Goal: Information Seeking & Learning: Find specific fact

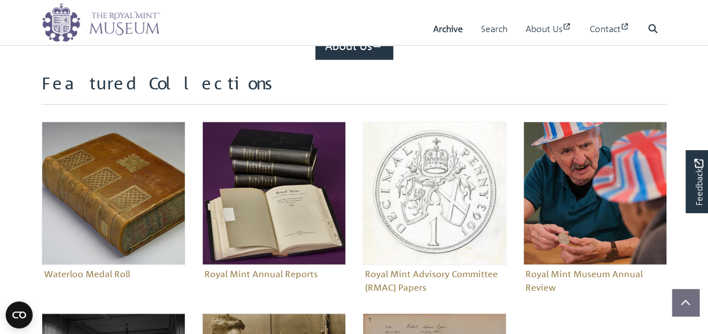
scroll to position [450, 0]
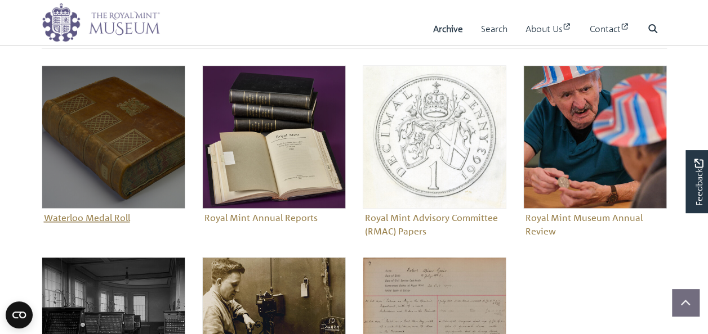
click at [111, 220] on figure "Waterloo Medal Roll" at bounding box center [114, 146] width 144 height 162
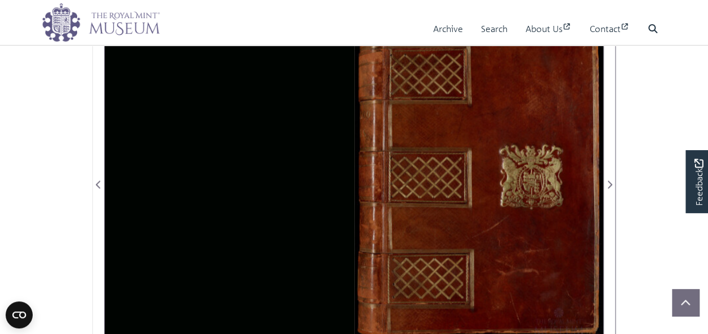
scroll to position [732, 0]
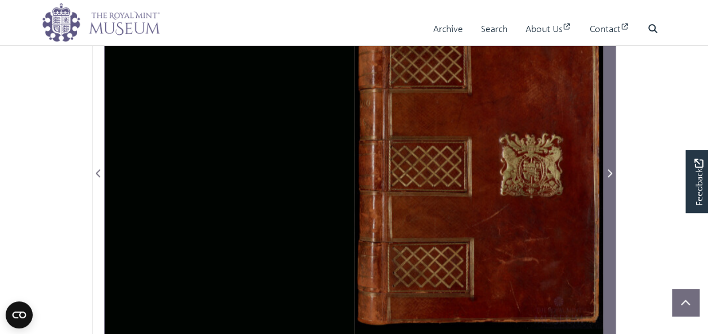
click at [609, 169] on icon "Next Page" at bounding box center [610, 173] width 5 height 8
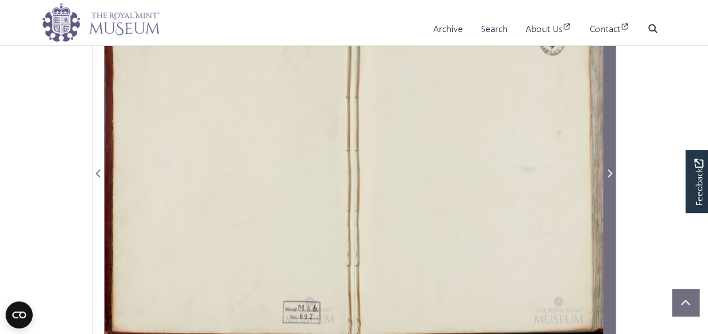
click at [609, 169] on icon "Next Page" at bounding box center [610, 173] width 5 height 8
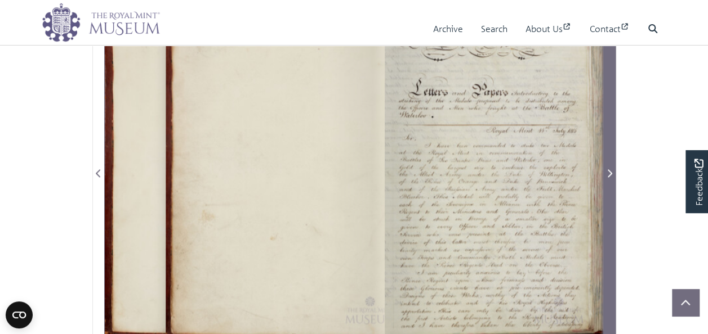
click at [609, 169] on icon "Next Page" at bounding box center [610, 173] width 5 height 8
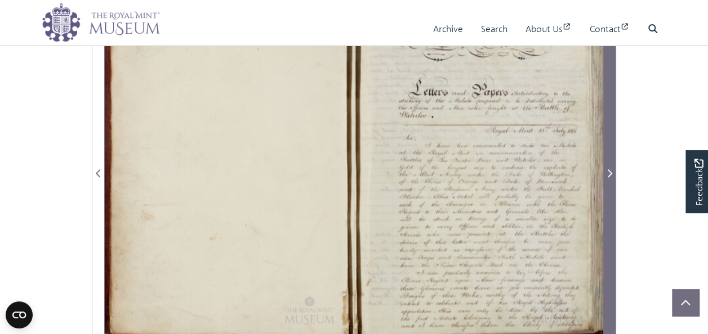
click at [609, 169] on icon "Next Page" at bounding box center [610, 173] width 5 height 8
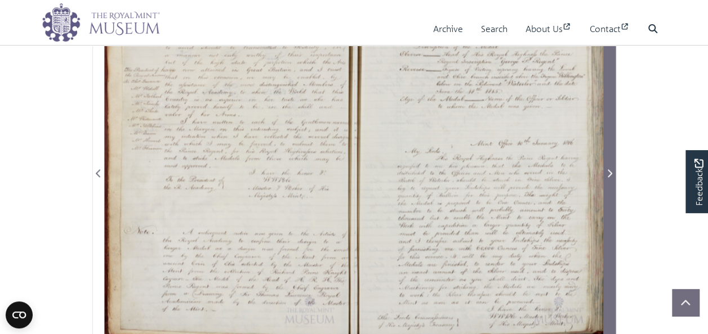
click at [609, 169] on icon "Next Page" at bounding box center [610, 173] width 5 height 8
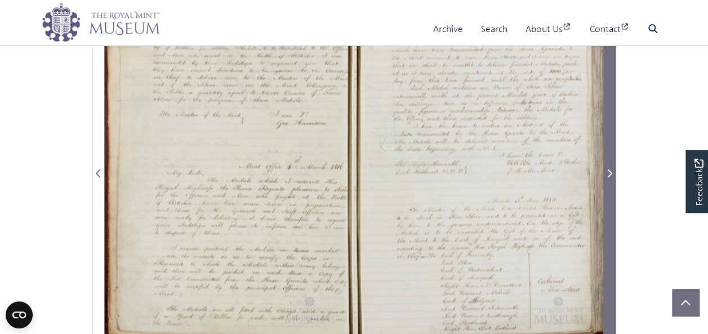
click at [609, 169] on icon "Next Page" at bounding box center [610, 173] width 5 height 8
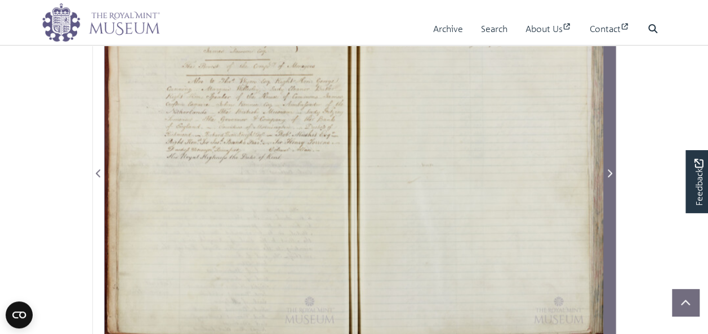
click at [609, 169] on icon "Next Page" at bounding box center [610, 173] width 5 height 8
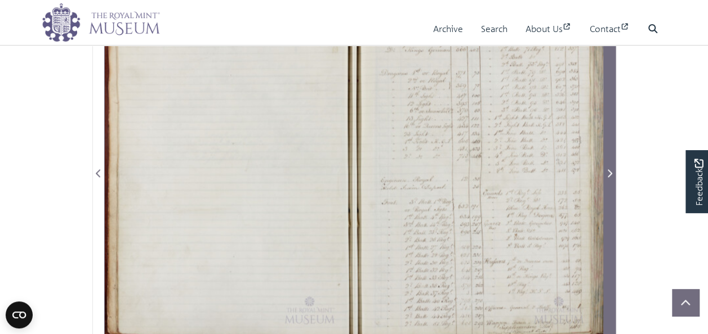
click at [609, 169] on icon "Next Page" at bounding box center [610, 173] width 5 height 8
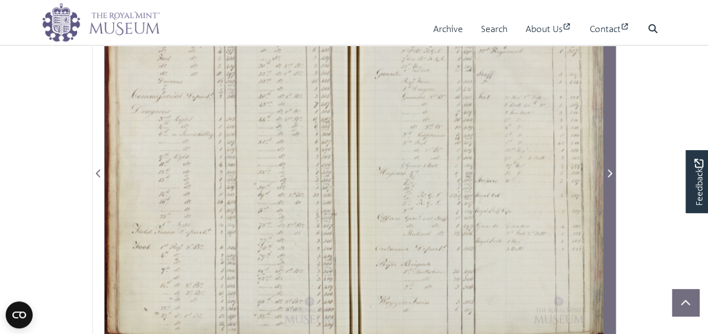
click at [609, 169] on icon "Next Page" at bounding box center [610, 173] width 5 height 8
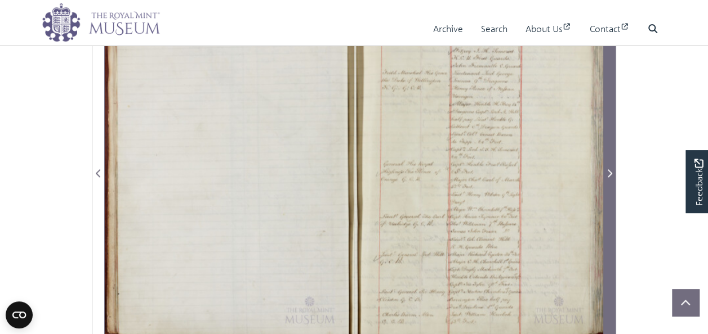
click at [609, 169] on icon "Next Page" at bounding box center [610, 173] width 5 height 8
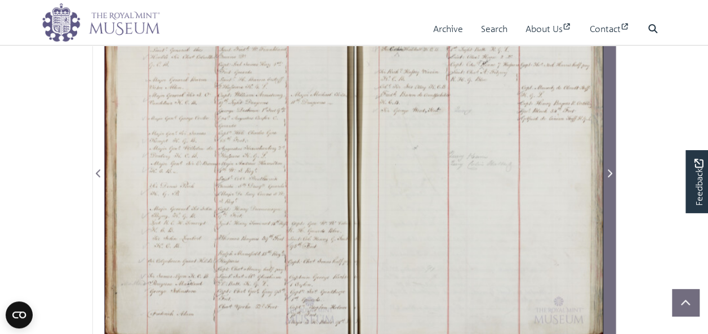
click at [609, 169] on icon "Next Page" at bounding box center [610, 173] width 5 height 8
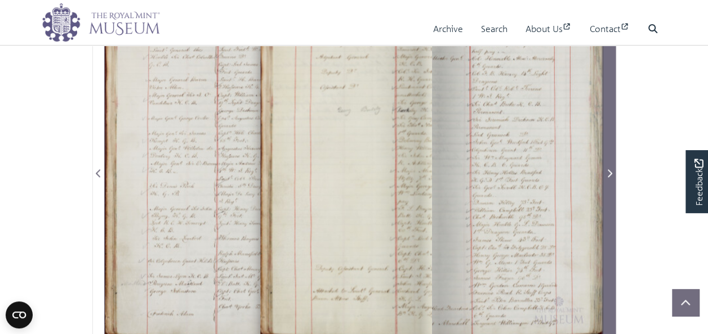
click at [609, 169] on icon "Next Page" at bounding box center [610, 173] width 5 height 8
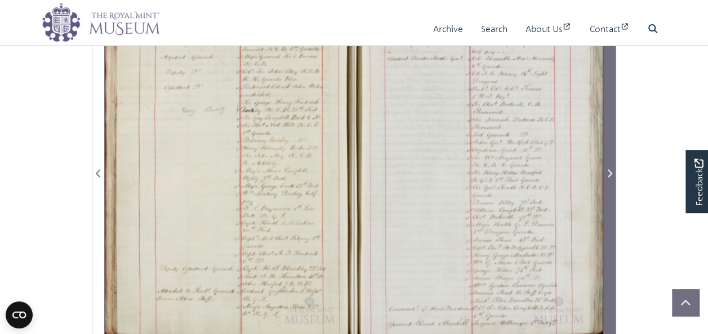
click at [609, 169] on icon "Next Page" at bounding box center [610, 173] width 5 height 8
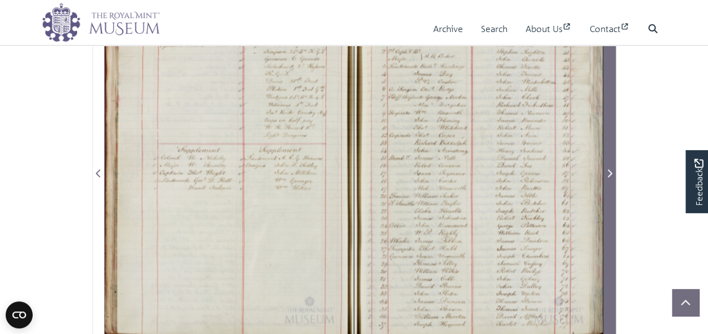
click at [609, 169] on icon "Next Page" at bounding box center [610, 173] width 5 height 8
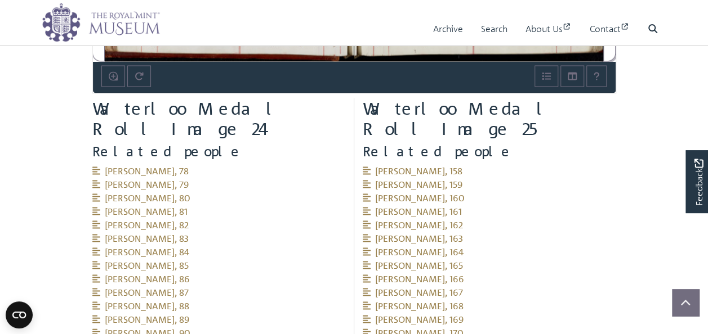
scroll to position [1070, 0]
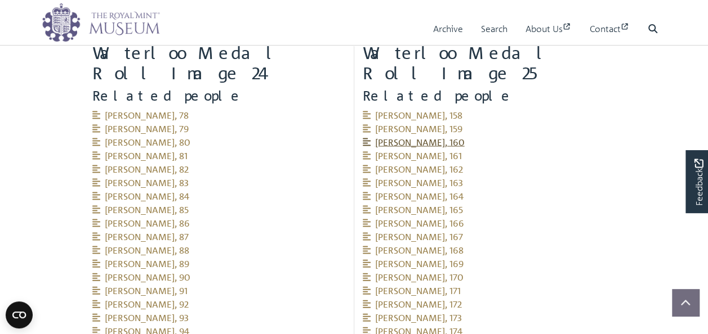
click at [443, 137] on span "[PERSON_NAME], 160" at bounding box center [414, 142] width 102 height 11
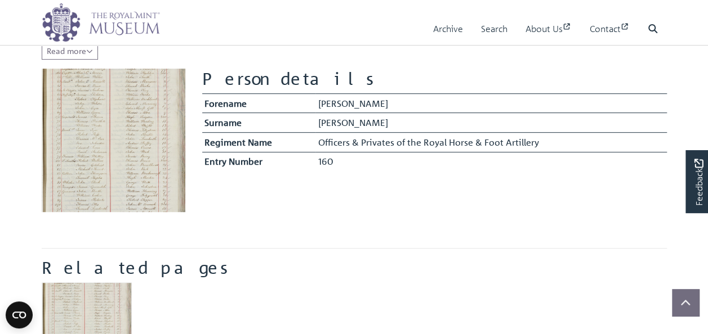
scroll to position [225, 0]
